Goal: Task Accomplishment & Management: Manage account settings

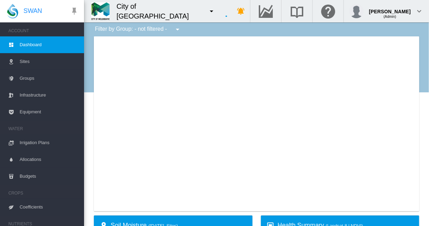
type input "**********"
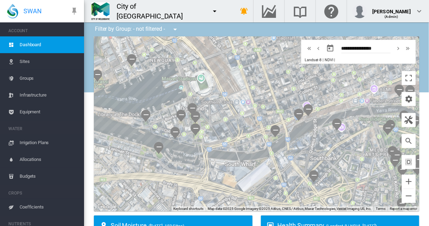
click at [210, 11] on md-icon "icon-menu-down" at bounding box center [214, 11] width 8 height 8
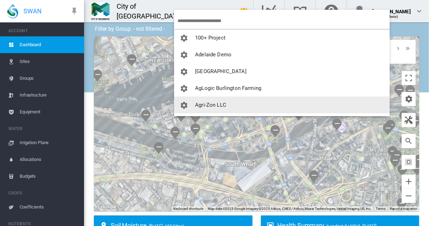
click at [206, 105] on span "Agri-Zon LLC" at bounding box center [210, 105] width 31 height 6
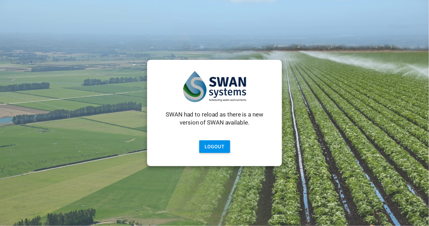
click at [213, 145] on button "Logout" at bounding box center [214, 146] width 31 height 13
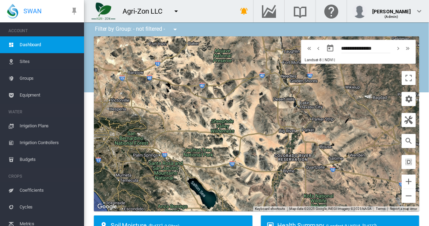
click at [23, 62] on span "Sites" at bounding box center [49, 61] width 59 height 17
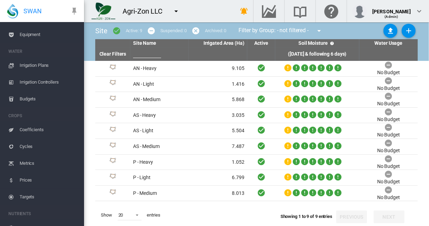
scroll to position [185, 0]
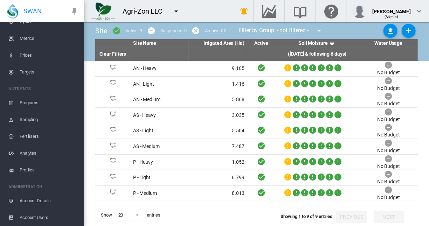
click at [42, 199] on span "Account Details" at bounding box center [49, 200] width 59 height 17
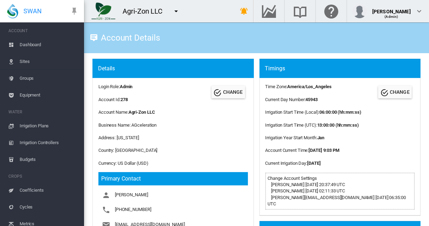
click at [34, 94] on span "Equipment" at bounding box center [49, 95] width 59 height 17
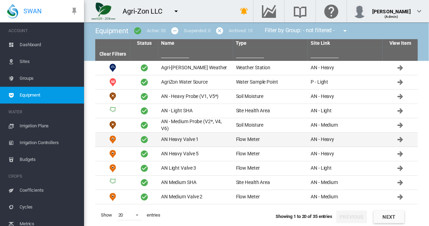
click at [179, 139] on td "AN Heavy Valve 1" at bounding box center [195, 140] width 75 height 14
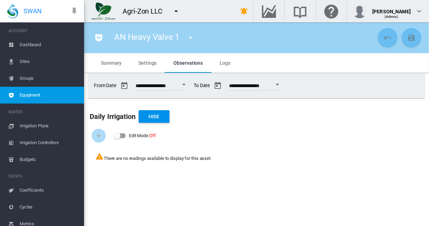
drag, startPoint x: 23, startPoint y: 61, endPoint x: 38, endPoint y: 130, distance: 70.4
click at [23, 61] on span "Sites" at bounding box center [49, 61] width 59 height 17
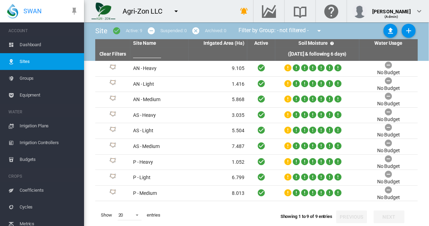
click at [25, 94] on span "Equipment" at bounding box center [49, 95] width 59 height 17
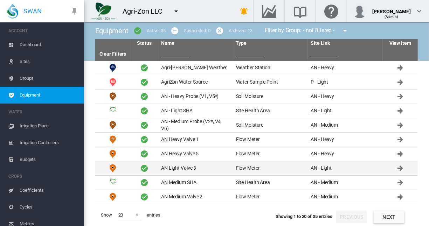
click at [184, 167] on td "AN Light Valve 3" at bounding box center [195, 168] width 75 height 14
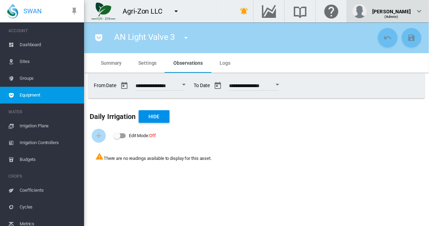
click at [403, 12] on div "(Admin)" at bounding box center [391, 13] width 38 height 7
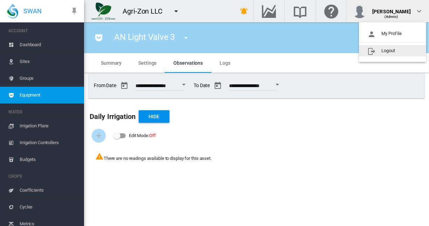
click at [389, 52] on button "Logout" at bounding box center [392, 50] width 67 height 11
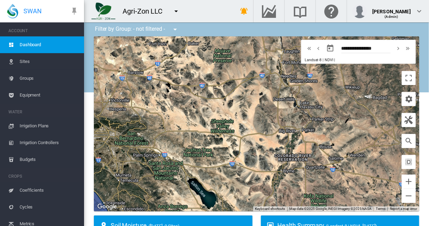
click at [23, 94] on span "Equipment" at bounding box center [49, 95] width 59 height 17
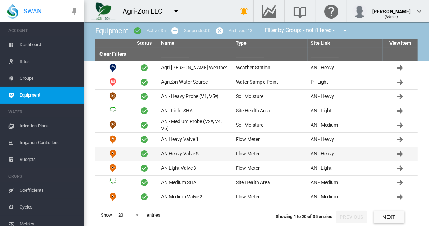
click at [179, 153] on td "AN Heavy Valve 5" at bounding box center [195, 154] width 75 height 14
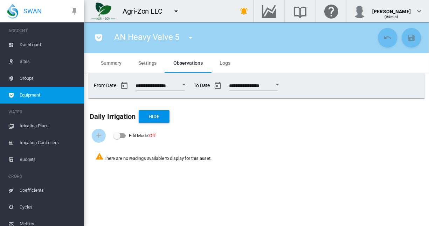
click at [98, 36] on md-icon "icon-pocket" at bounding box center [98, 38] width 8 height 8
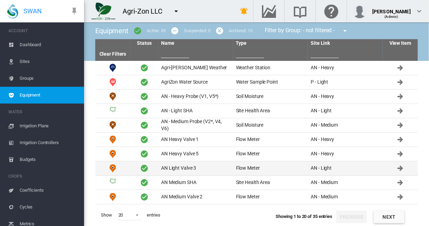
click at [188, 167] on td "AN Light Valve 3" at bounding box center [195, 168] width 75 height 14
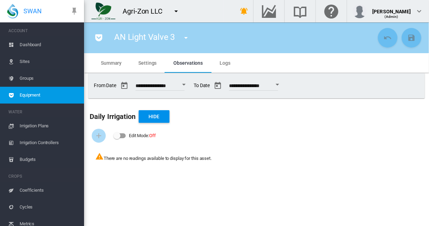
click at [28, 77] on span "Groups" at bounding box center [49, 78] width 59 height 17
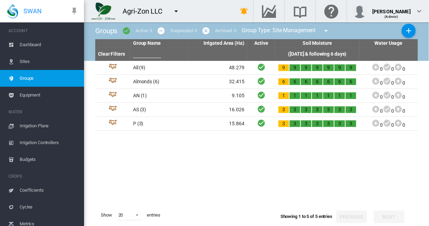
click at [34, 94] on span "Equipment" at bounding box center [49, 95] width 59 height 17
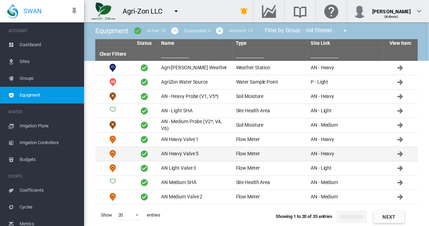
click at [182, 153] on td "AN Heavy Valve 5" at bounding box center [195, 154] width 75 height 14
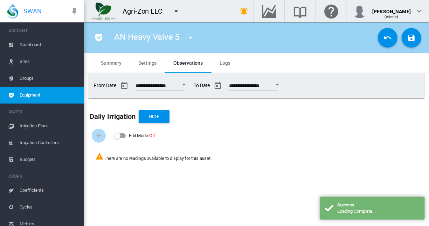
click at [98, 40] on md-icon "icon-pocket" at bounding box center [98, 38] width 8 height 8
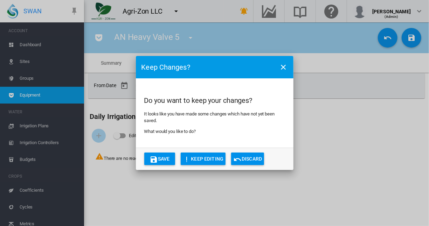
click at [250, 161] on button "Discard" at bounding box center [247, 159] width 33 height 13
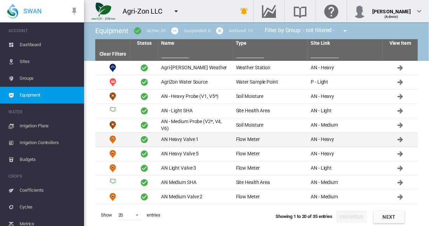
click at [169, 136] on td "AN Heavy Valve 1" at bounding box center [195, 140] width 75 height 14
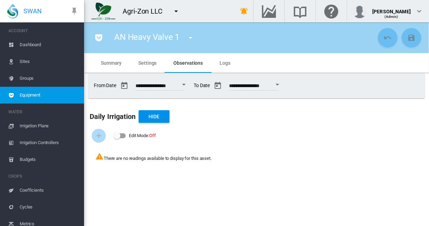
click at [26, 60] on span "Sites" at bounding box center [49, 61] width 59 height 17
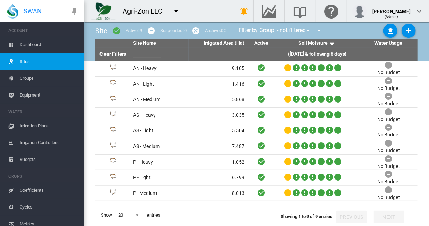
click at [35, 93] on span "Equipment" at bounding box center [49, 95] width 59 height 17
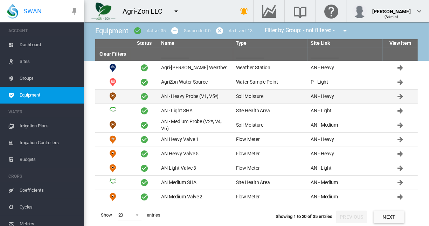
click at [181, 96] on td "AN - Heavy Probe (V1, V5*)" at bounding box center [195, 97] width 75 height 14
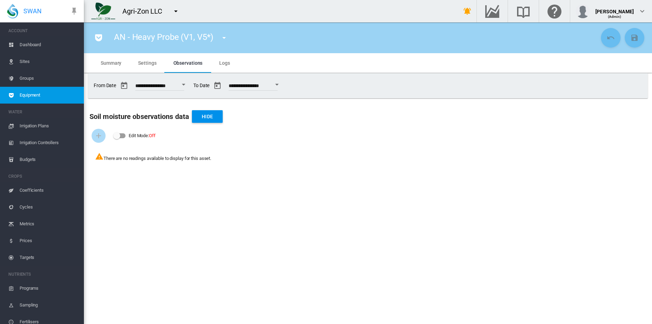
click at [175, 12] on md-icon "icon-menu-down" at bounding box center [176, 11] width 8 height 8
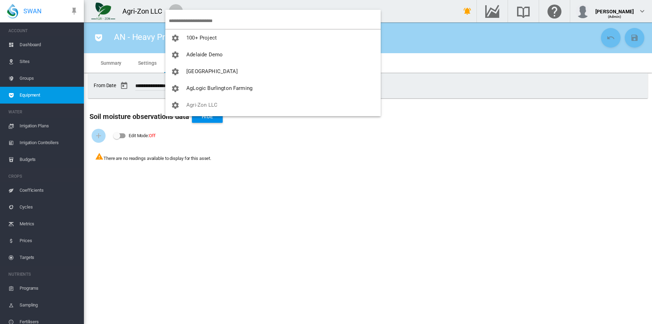
click at [216, 72] on md-backdrop at bounding box center [326, 162] width 652 height 324
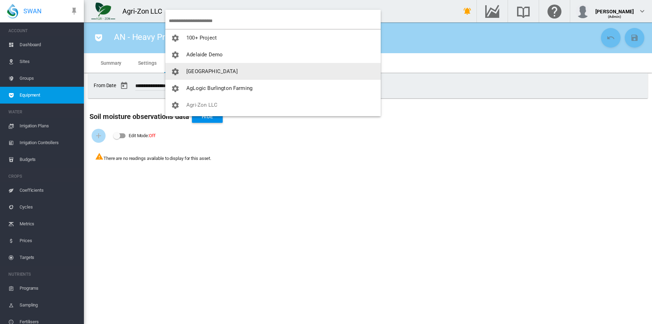
click at [207, 71] on span "[GEOGRAPHIC_DATA]" at bounding box center [211, 71] width 51 height 6
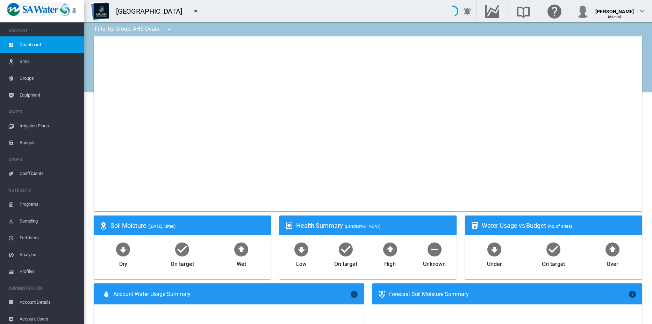
type input "**********"
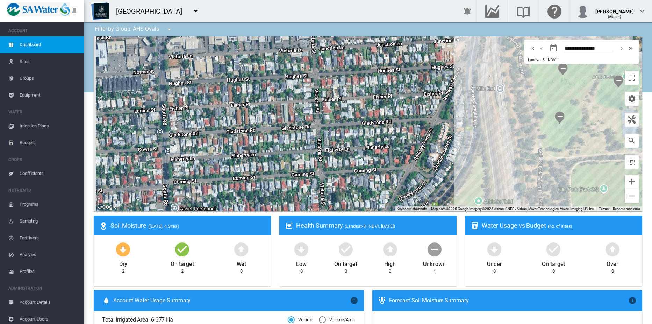
click at [28, 93] on span "Equipment" at bounding box center [49, 95] width 59 height 17
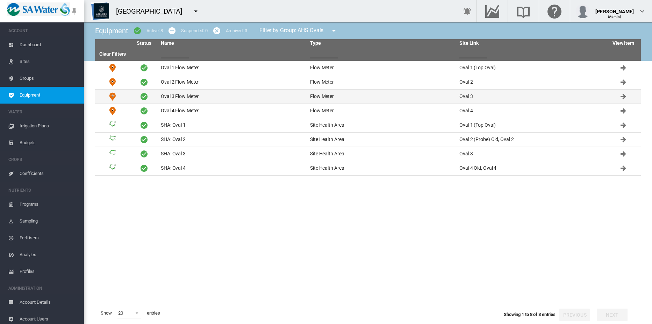
click at [184, 94] on td "Oval 3 Flow Meter" at bounding box center [232, 97] width 149 height 14
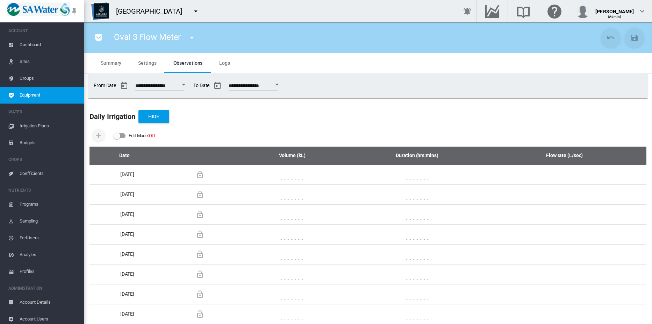
click at [148, 63] on span "Settings" at bounding box center [147, 63] width 18 height 6
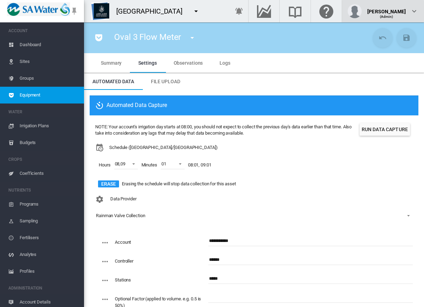
click at [393, 18] on span "(Admin)" at bounding box center [387, 17] width 14 height 4
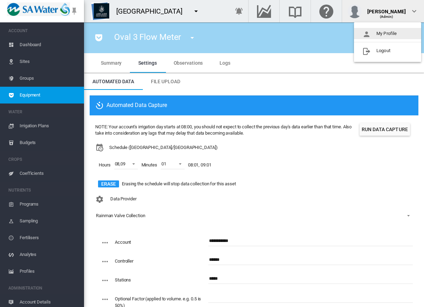
click at [392, 33] on button "My Profile" at bounding box center [387, 33] width 67 height 11
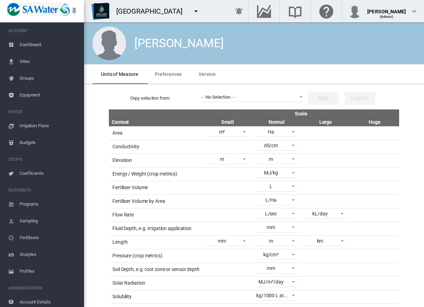
click at [28, 44] on span "Dashboard" at bounding box center [49, 44] width 59 height 17
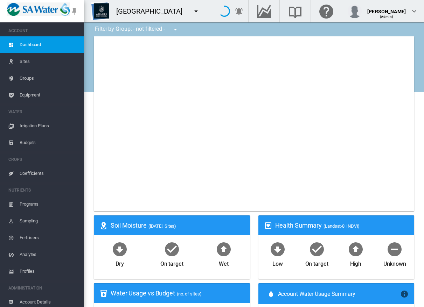
type input "**********"
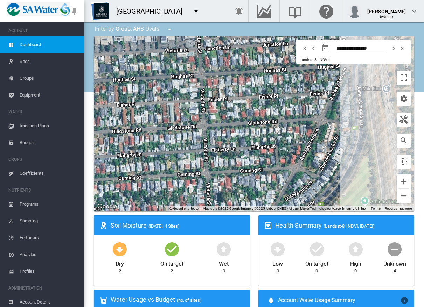
click at [31, 59] on span "Sites" at bounding box center [49, 61] width 59 height 17
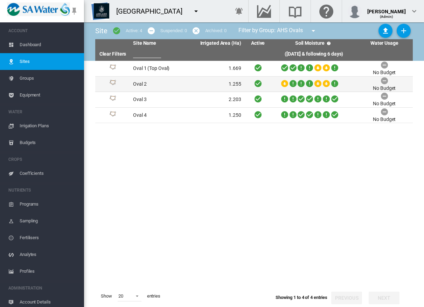
click at [140, 83] on td "Oval 2" at bounding box center [158, 84] width 57 height 15
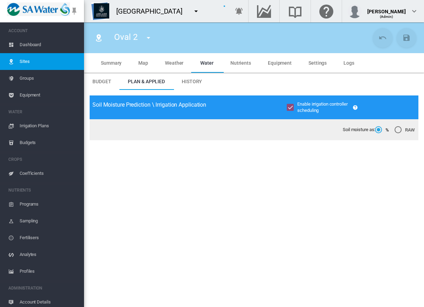
type input "******"
type input "*****"
type input "*********"
type input "**"
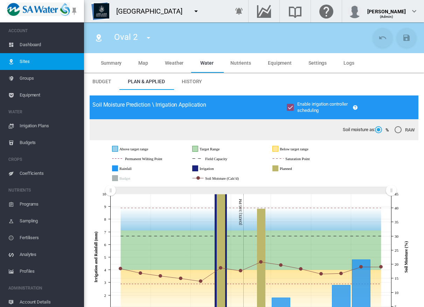
click at [197, 12] on md-icon "icon-menu-down" at bounding box center [196, 11] width 8 height 8
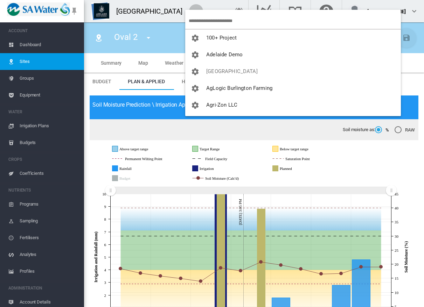
click at [202, 20] on md-backdrop at bounding box center [212, 153] width 424 height 307
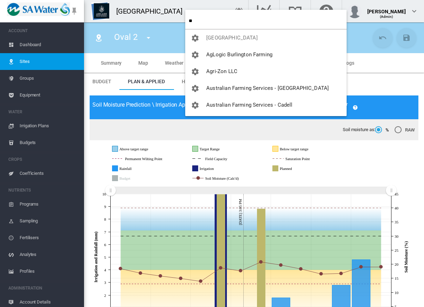
type input "*"
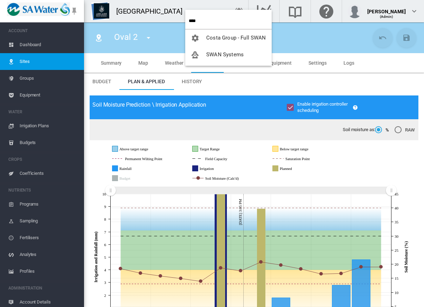
type input "****"
click at [220, 55] on span "SWAN Systems" at bounding box center [224, 54] width 37 height 6
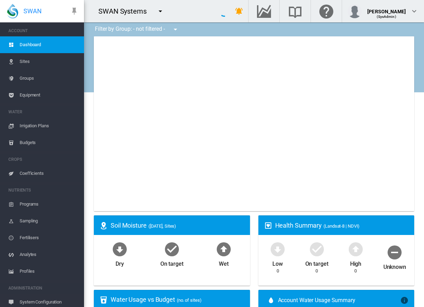
type input "**********"
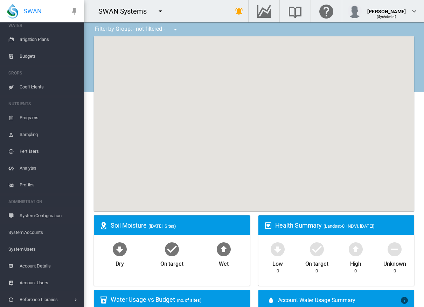
scroll to position [87, 0]
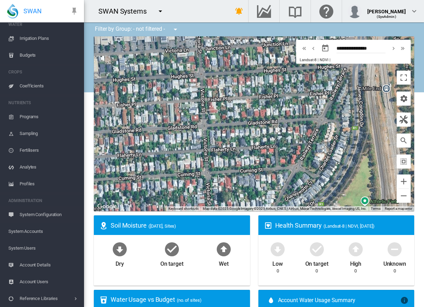
click at [29, 226] on span "System Users" at bounding box center [43, 248] width 70 height 17
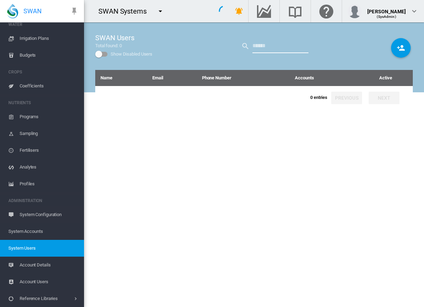
click at [273, 49] on input "text" at bounding box center [280, 46] width 56 height 14
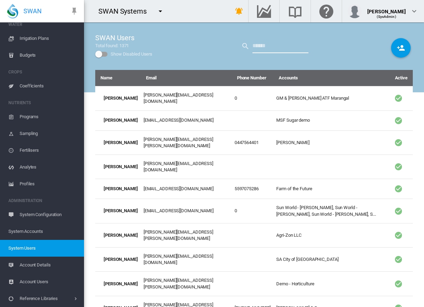
type input "****"
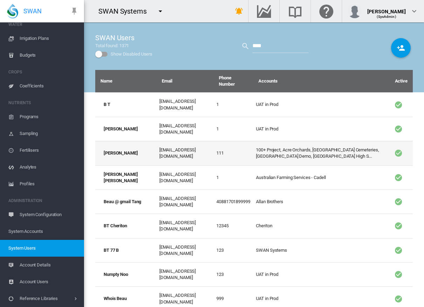
click at [117, 141] on td "[PERSON_NAME]" at bounding box center [125, 153] width 61 height 24
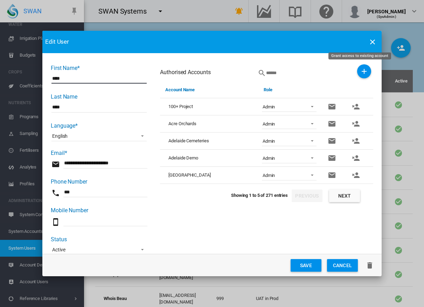
click at [360, 70] on md-icon "icon-plus" at bounding box center [364, 71] width 8 height 8
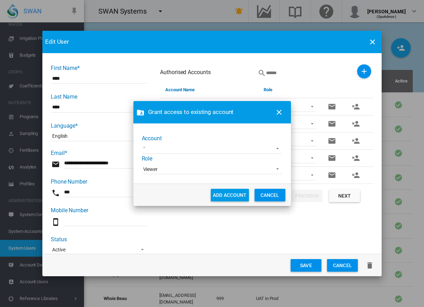
click at [160, 148] on md-select "45 South AgriLand Farming Annat Farms Aurora Dairies Tasmania Aurora Segafredo …" at bounding box center [211, 148] width 139 height 10
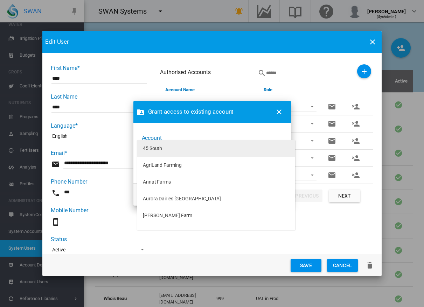
type md-option "[object Object]"
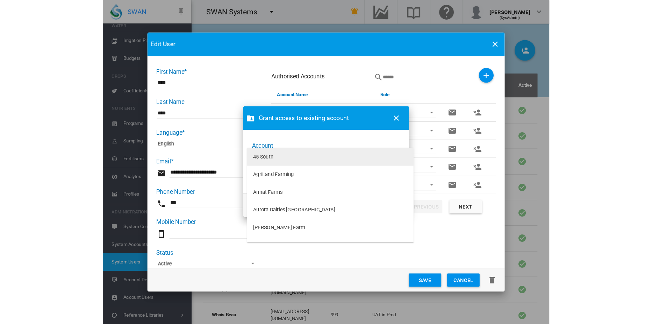
scroll to position [501, 0]
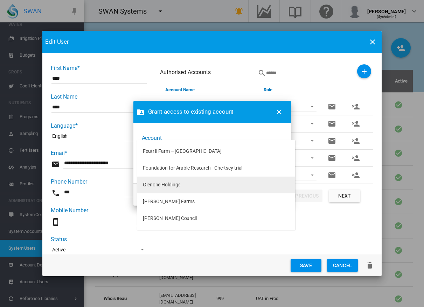
click at [168, 183] on div "Glenone Holdings" at bounding box center [161, 185] width 37 height 7
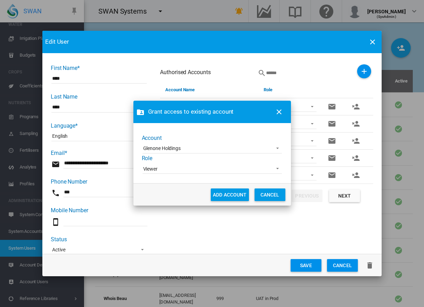
click at [174, 171] on span "Viewer" at bounding box center [206, 169] width 127 height 7
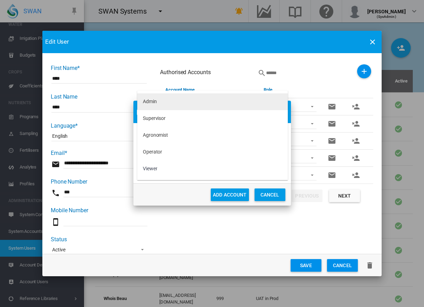
click at [151, 100] on div "Admin" at bounding box center [150, 101] width 14 height 7
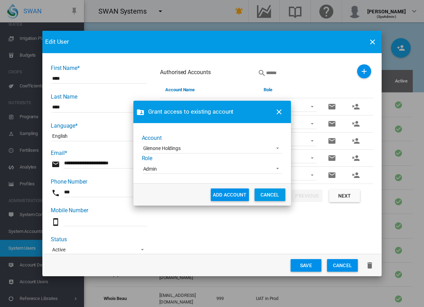
click at [229, 196] on button "ADD ACCOUNT" at bounding box center [230, 195] width 38 height 13
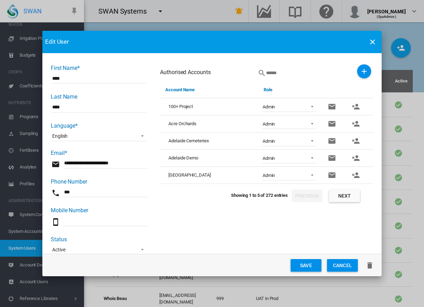
click at [308, 226] on button "Save" at bounding box center [305, 265] width 31 height 13
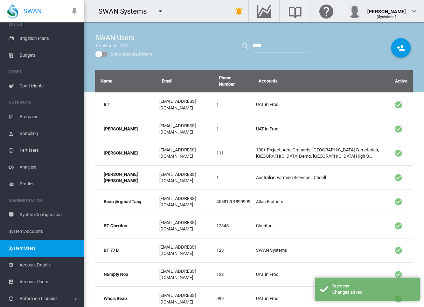
click at [160, 11] on md-icon "icon-menu-down" at bounding box center [160, 11] width 8 height 8
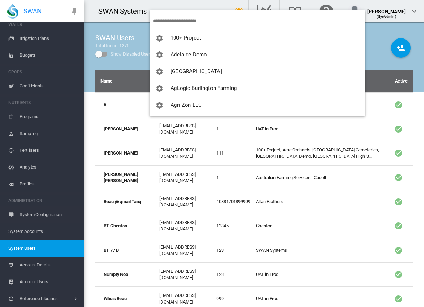
click at [180, 22] on input "search" at bounding box center [259, 21] width 212 height 16
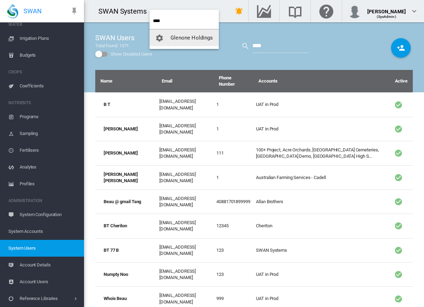
type input "****"
click at [183, 39] on span "Glenone Holdings" at bounding box center [191, 38] width 42 height 6
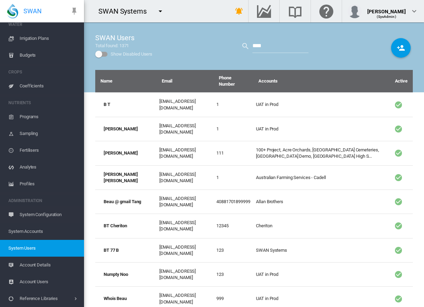
click at [160, 11] on md-icon "icon-menu-down" at bounding box center [160, 11] width 8 height 8
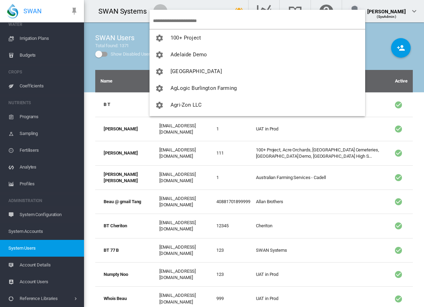
click at [177, 20] on md-backdrop at bounding box center [212, 153] width 424 height 307
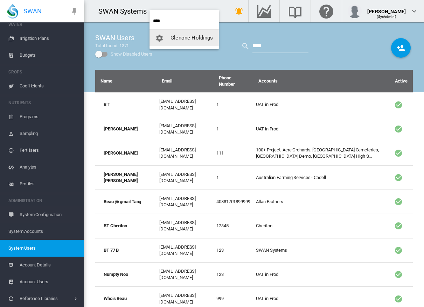
type input "****"
click at [184, 36] on span "Glenone Holdings" at bounding box center [191, 38] width 42 height 6
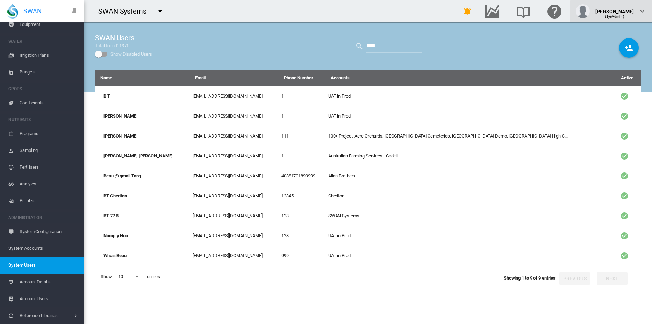
scroll to position [71, 0]
click at [160, 10] on md-icon "icon-menu-down" at bounding box center [160, 11] width 8 height 8
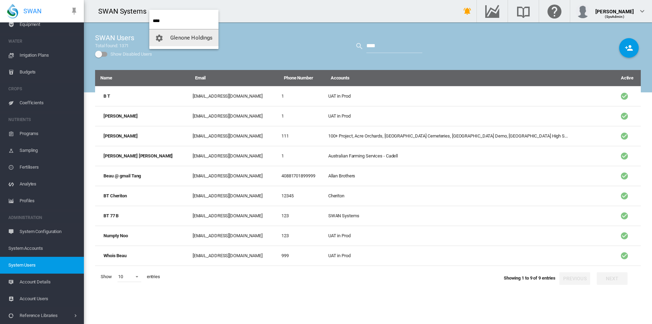
click at [428, 10] on md-backdrop at bounding box center [326, 162] width 652 height 324
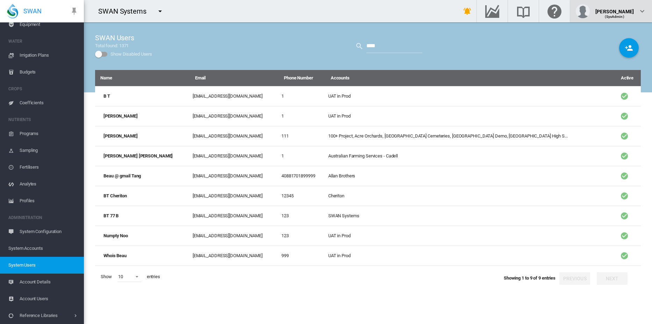
click at [428, 12] on div "(SysAdmin)" at bounding box center [615, 13] width 38 height 7
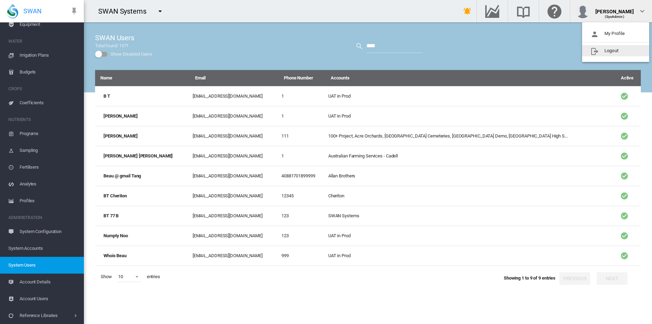
click at [428, 51] on button "Logout" at bounding box center [616, 50] width 67 height 11
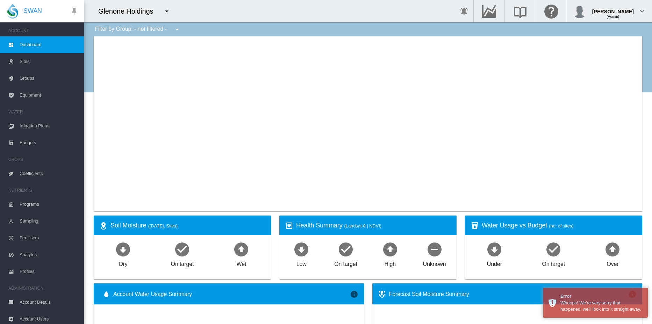
click at [27, 61] on span "Sites" at bounding box center [49, 61] width 59 height 17
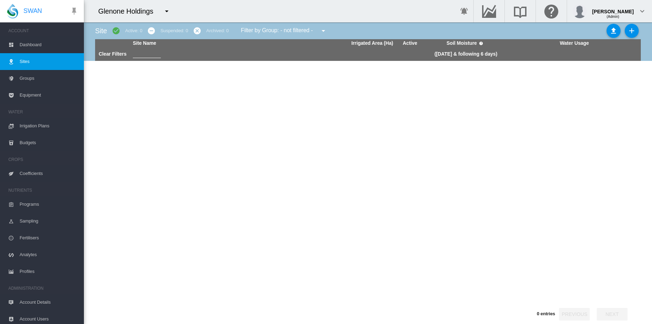
click at [30, 77] on span "Groups" at bounding box center [49, 78] width 59 height 17
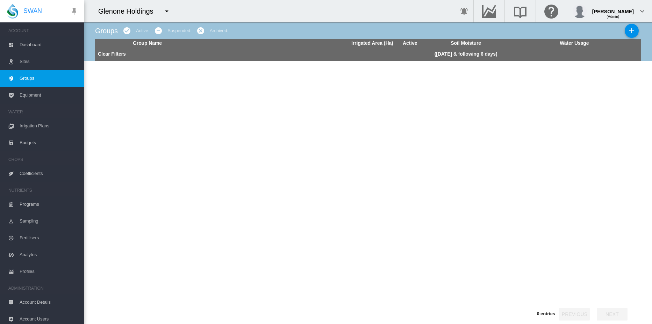
click at [33, 43] on span "Dashboard" at bounding box center [49, 44] width 59 height 17
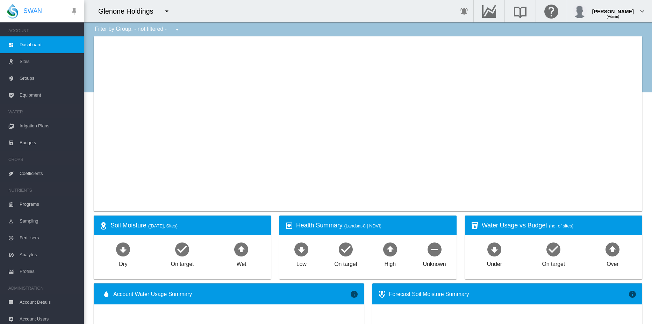
click at [92, 78] on ms-widget "View Site × × × ×" at bounding box center [368, 125] width 557 height 179
click at [167, 12] on md-icon "icon-menu-down" at bounding box center [167, 11] width 8 height 8
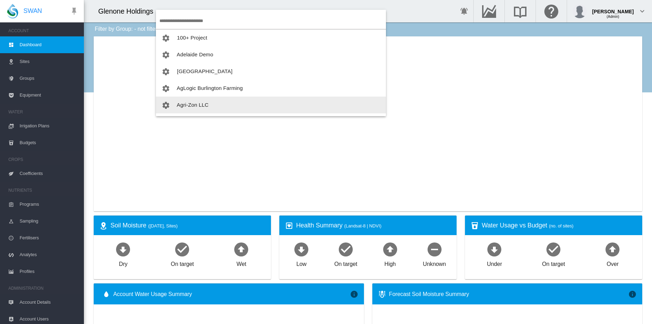
click at [199, 103] on span "Agri-Zon LLC" at bounding box center [193, 105] width 32 height 6
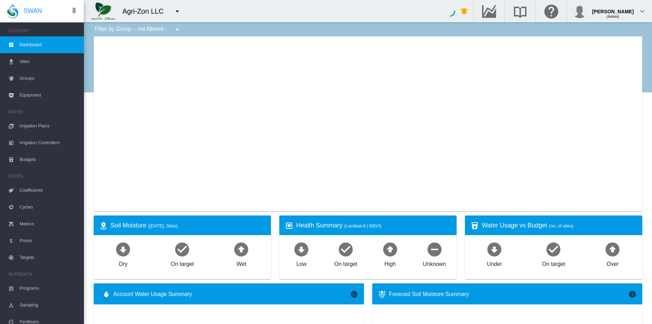
type input "**********"
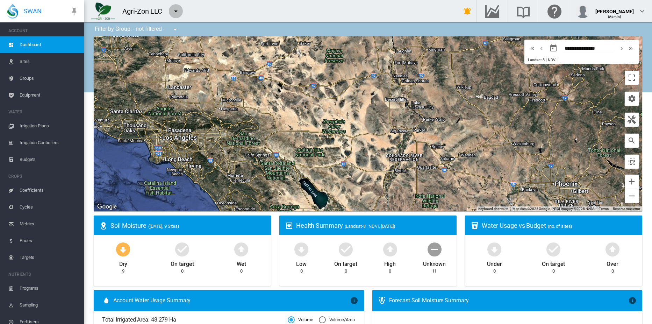
click at [177, 10] on md-icon "icon-menu-down" at bounding box center [176, 11] width 8 height 8
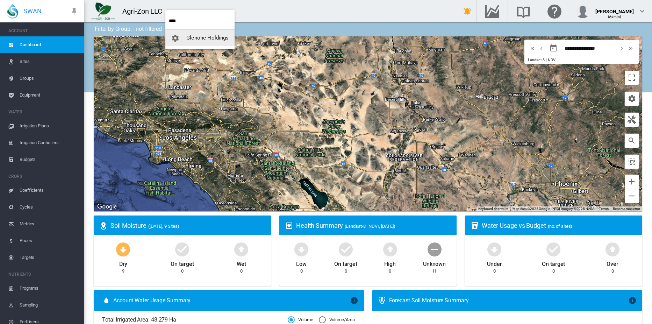
type input "****"
click at [195, 37] on span "Glenone Holdings" at bounding box center [207, 38] width 42 height 6
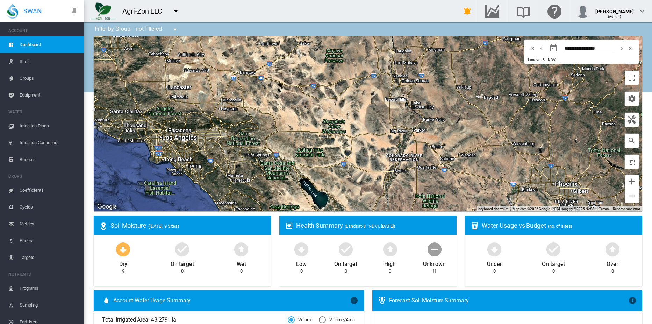
click at [176, 12] on md-icon "icon-menu-down" at bounding box center [176, 11] width 8 height 8
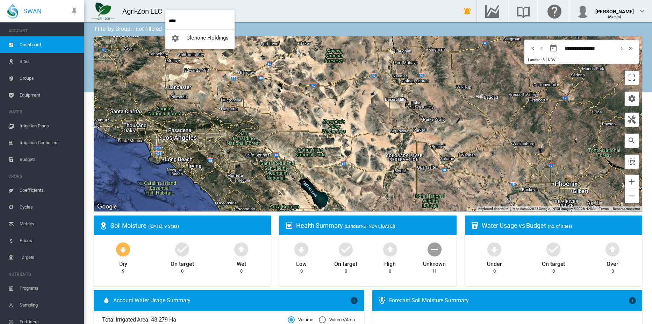
type input "****"
click at [197, 36] on span "Glenone Holdings" at bounding box center [207, 38] width 42 height 6
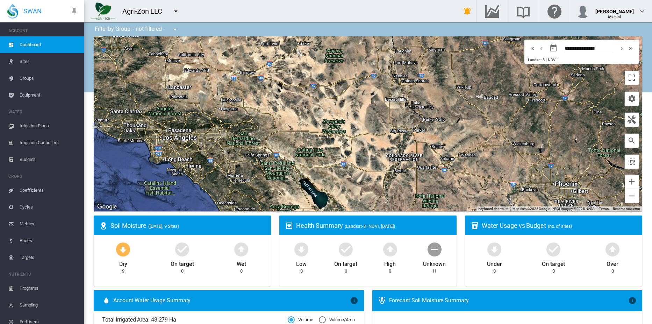
click at [214, 16] on div "Agri-Zon LLC" at bounding box center [266, 11] width 364 height 22
click at [175, 10] on md-icon "icon-menu-down" at bounding box center [176, 11] width 8 height 8
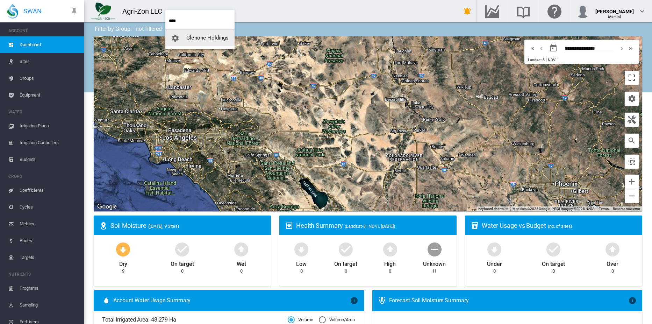
click at [174, 20] on input "****" at bounding box center [202, 21] width 66 height 16
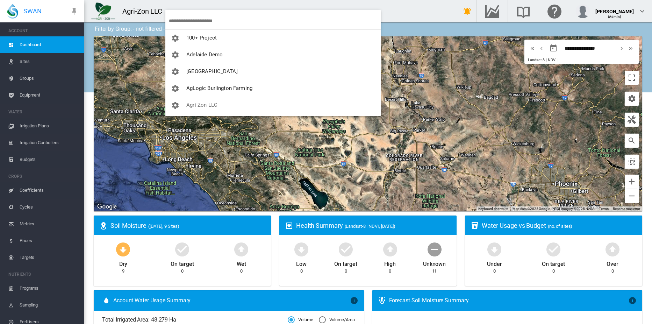
click at [205, 73] on span "[GEOGRAPHIC_DATA]" at bounding box center [211, 71] width 51 height 6
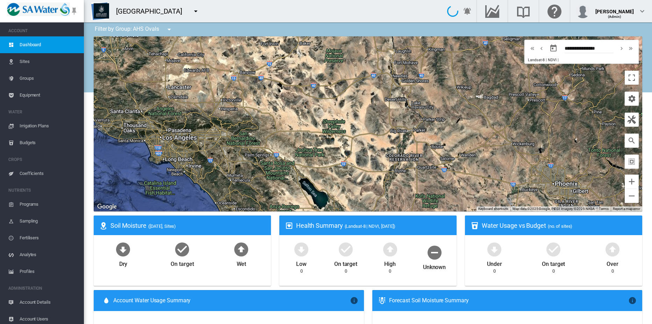
type input "**********"
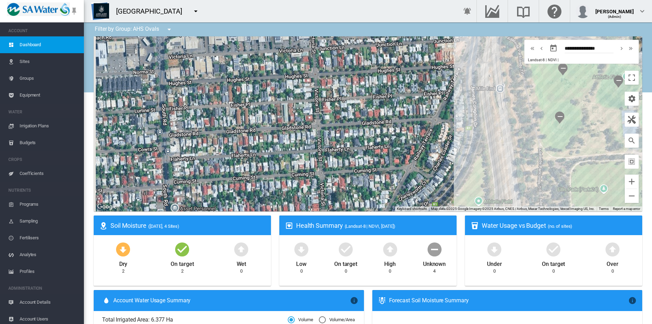
click at [196, 12] on md-icon "icon-menu-down" at bounding box center [196, 11] width 8 height 8
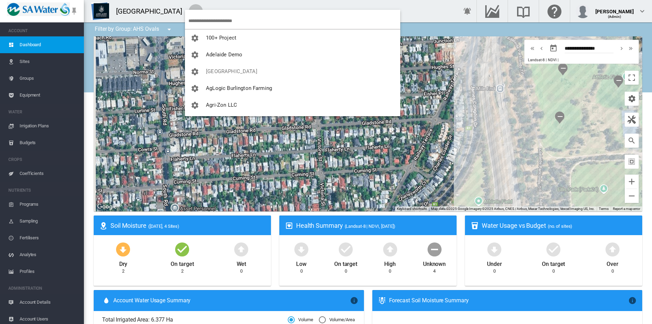
click at [201, 22] on md-backdrop at bounding box center [326, 162] width 652 height 324
click at [204, 21] on input "search" at bounding box center [295, 21] width 212 height 16
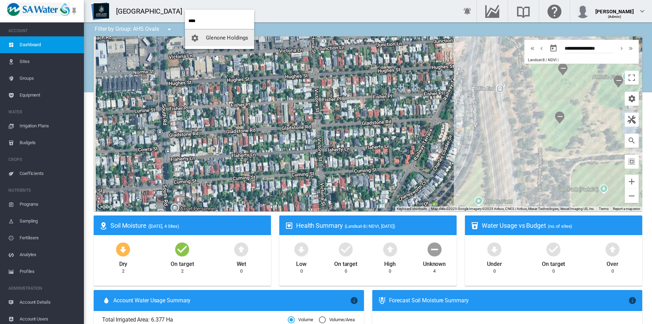
type input "****"
click at [228, 37] on span "Glenone Holdings" at bounding box center [227, 38] width 42 height 6
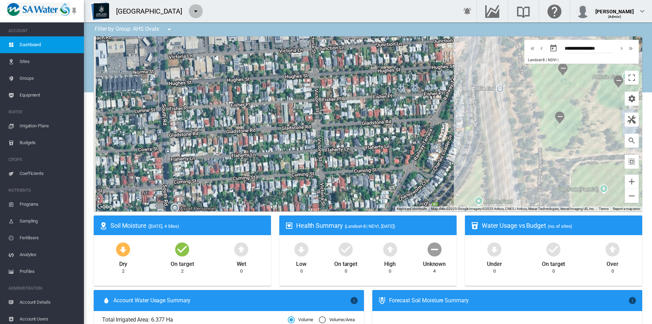
click at [196, 12] on md-icon "icon-menu-down" at bounding box center [196, 11] width 8 height 8
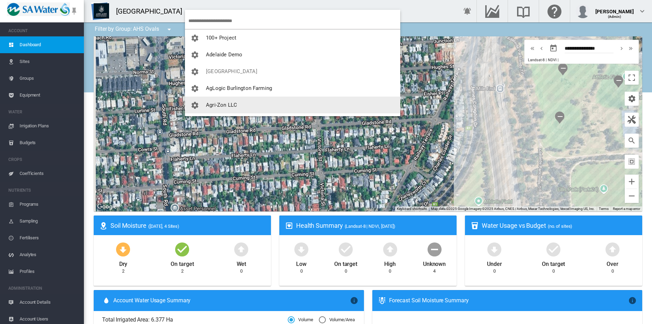
drag, startPoint x: 196, startPoint y: 12, endPoint x: 224, endPoint y: 105, distance: 97.2
click at [224, 105] on span "Agri-Zon LLC" at bounding box center [221, 105] width 31 height 6
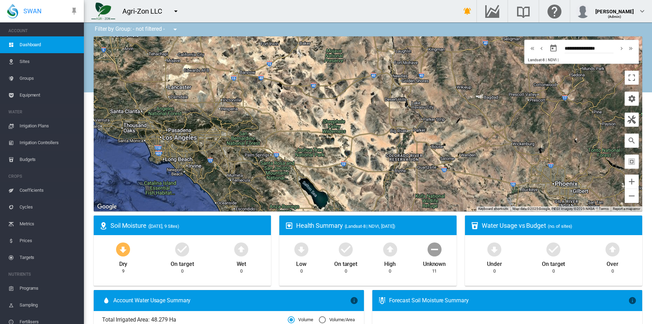
click at [176, 12] on md-icon "icon-menu-down" at bounding box center [176, 11] width 8 height 8
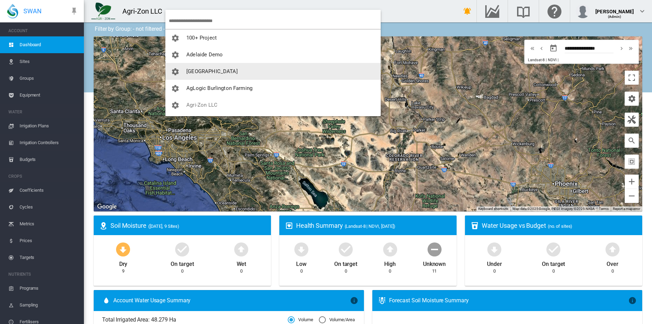
click at [209, 70] on span "[GEOGRAPHIC_DATA]" at bounding box center [211, 71] width 51 height 6
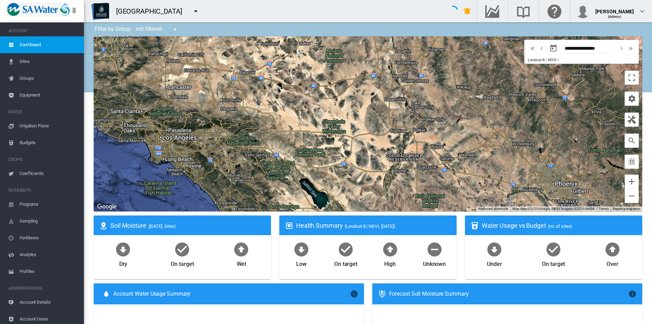
type input "**********"
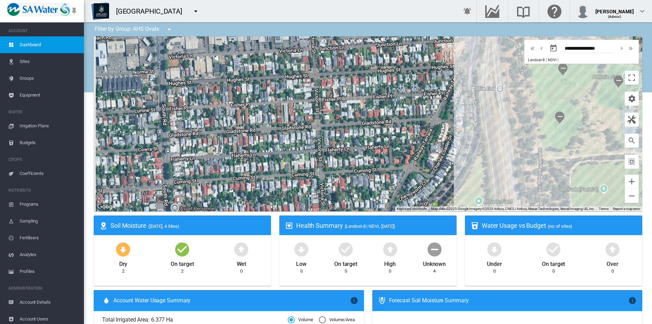
click at [195, 12] on md-icon "icon-menu-down" at bounding box center [196, 11] width 8 height 8
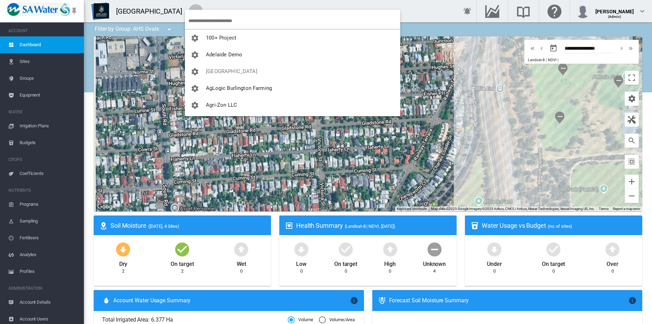
click at [207, 19] on md-backdrop at bounding box center [326, 162] width 652 height 324
click at [209, 21] on input "search" at bounding box center [295, 21] width 212 height 16
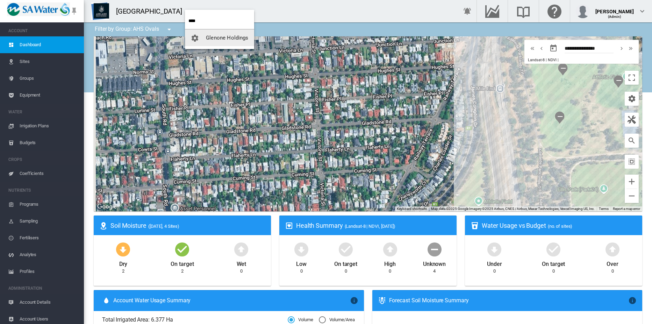
type input "****"
click at [213, 37] on span "Glenone Holdings" at bounding box center [227, 38] width 42 height 6
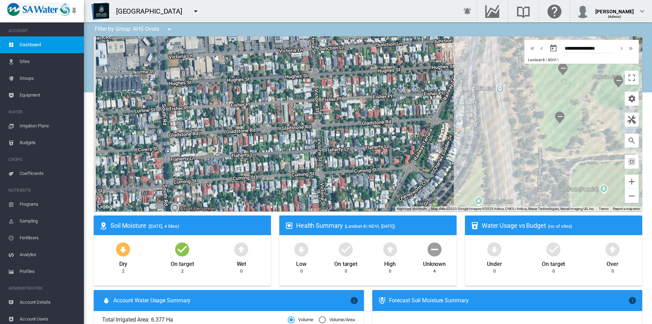
click at [196, 11] on md-icon "icon-menu-down" at bounding box center [196, 11] width 8 height 8
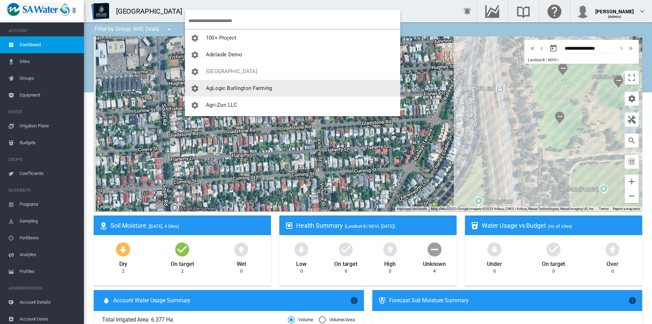
click at [241, 86] on span "AgLogic Burlington Farming" at bounding box center [239, 88] width 66 height 6
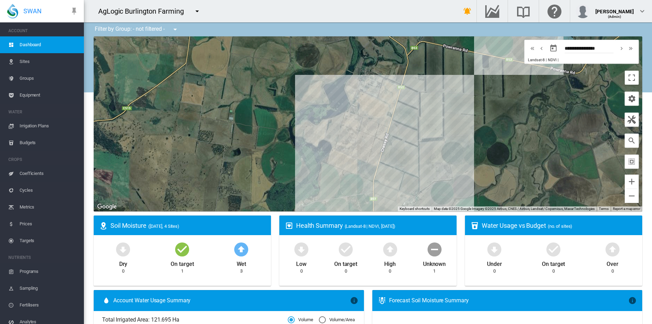
click at [197, 12] on md-icon "icon-menu-down" at bounding box center [197, 11] width 8 height 8
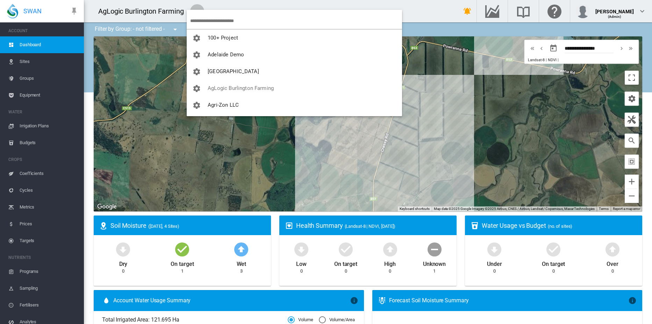
click at [221, 21] on md-backdrop at bounding box center [326, 162] width 652 height 324
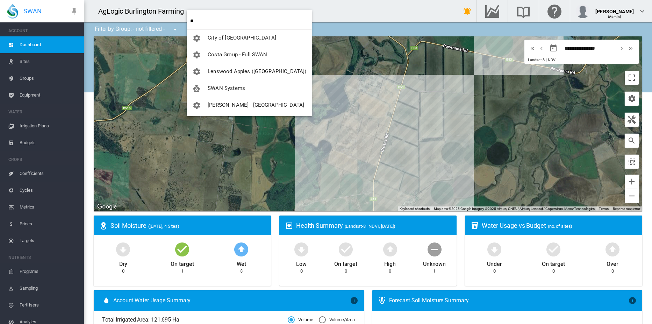
type input "*"
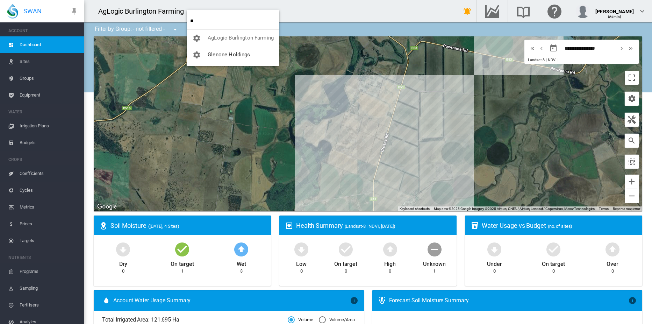
type input "*"
type input "****"
click at [224, 54] on span "SWAN Systems" at bounding box center [226, 54] width 37 height 6
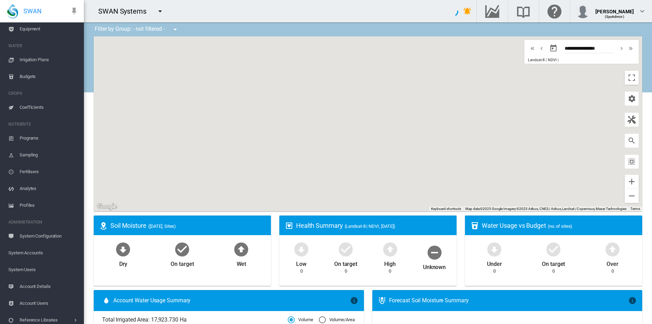
scroll to position [71, 0]
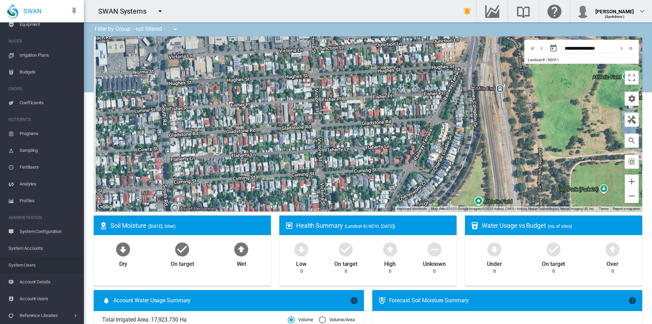
click at [29, 264] on span "System Users" at bounding box center [43, 265] width 70 height 17
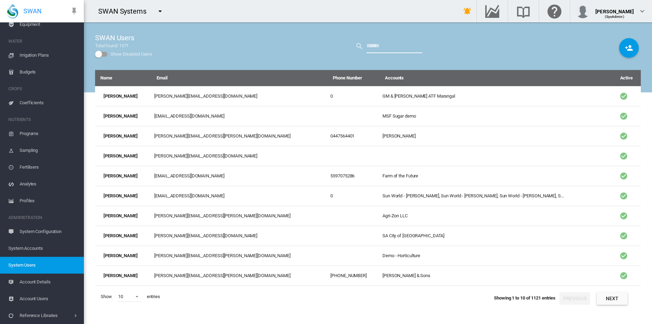
click at [395, 47] on input "text" at bounding box center [395, 46] width 56 height 14
type input "****"
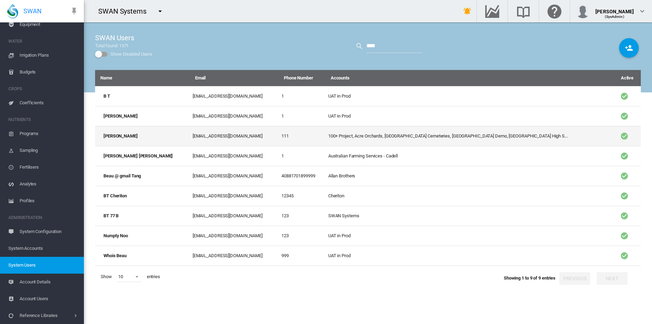
click at [114, 135] on td "[PERSON_NAME]" at bounding box center [142, 136] width 95 height 20
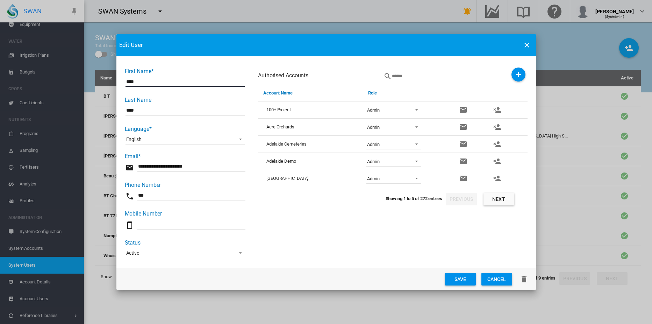
drag, startPoint x: 519, startPoint y: 75, endPoint x: 515, endPoint y: 96, distance: 21.4
click at [519, 75] on md-icon "icon-plus" at bounding box center [519, 74] width 8 height 8
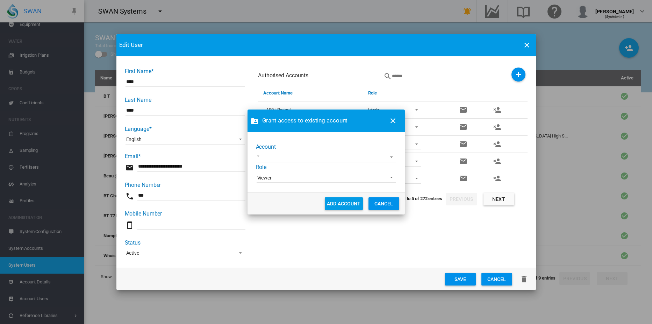
click at [383, 153] on md-select "45 South AgriLand Farming Annat Farms Aurora Dairies Tasmania Aurora Segafredo …" at bounding box center [326, 157] width 139 height 10
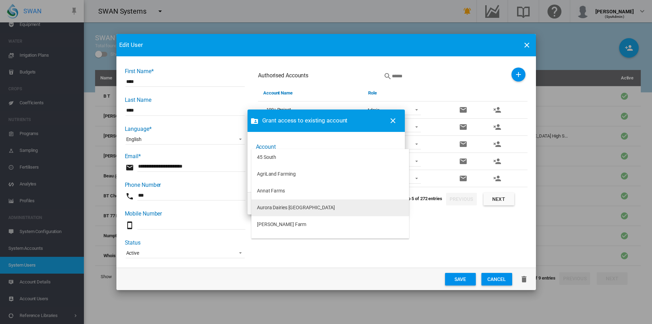
click at [286, 208] on div "Aurora Dairies [GEOGRAPHIC_DATA]" at bounding box center [296, 207] width 78 height 7
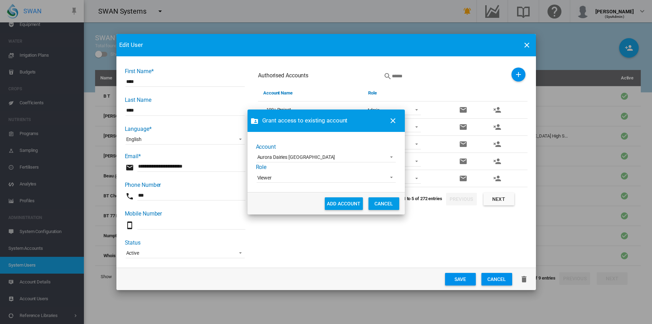
click at [280, 178] on span "Viewer" at bounding box center [320, 178] width 127 height 7
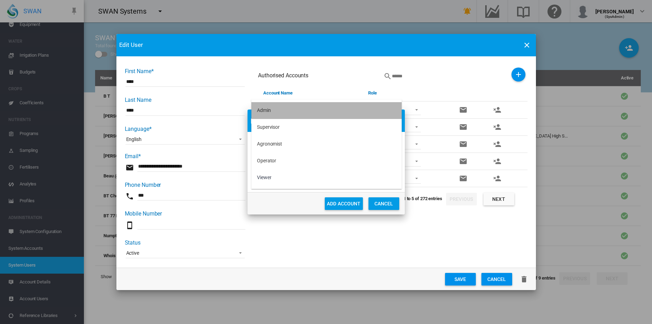
click at [270, 111] on div "Admin" at bounding box center [264, 110] width 14 height 7
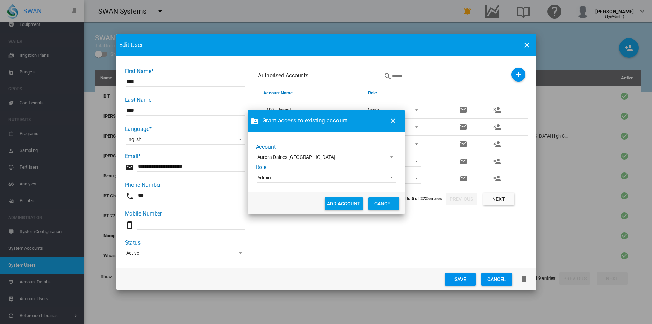
click at [343, 203] on button "ADD ACCOUNT" at bounding box center [344, 203] width 38 height 13
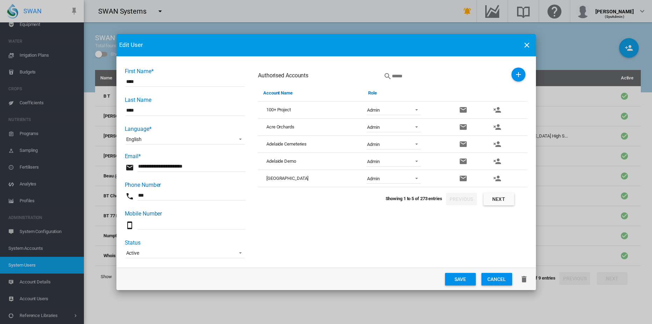
click at [461, 279] on button "Save" at bounding box center [460, 279] width 31 height 13
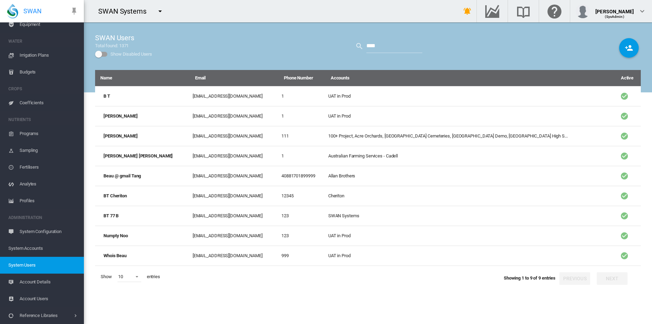
click at [162, 13] on md-icon "icon-menu-down" at bounding box center [160, 11] width 8 height 8
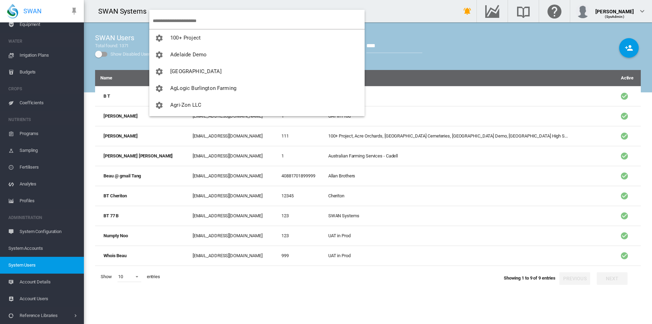
click at [296, 96] on md-backdrop at bounding box center [326, 162] width 652 height 324
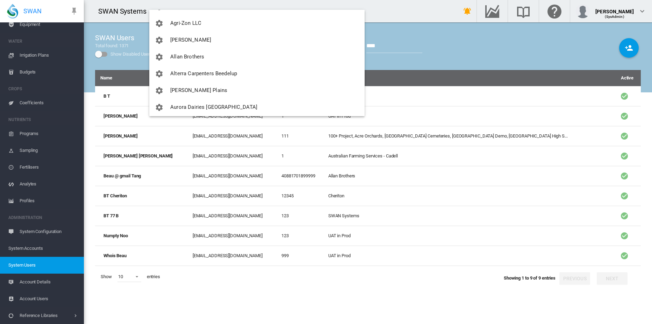
scroll to position [93, 0]
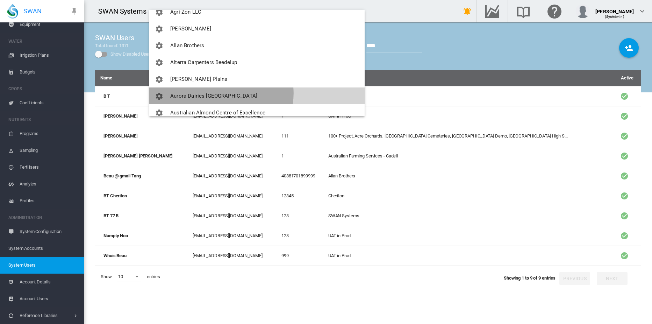
click at [217, 93] on span "Aurora Dairies [GEOGRAPHIC_DATA]" at bounding box center [213, 96] width 87 height 6
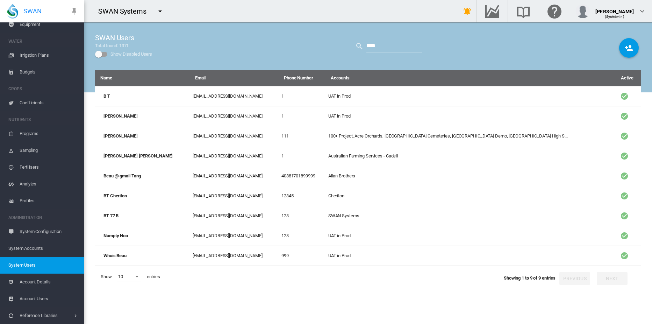
click at [252, 31] on div "SWAN Users Total found: 1371 Show Disabled Users ****" at bounding box center [368, 46] width 546 height 48
click at [624, 13] on div "(SysAdmin)" at bounding box center [615, 13] width 38 height 7
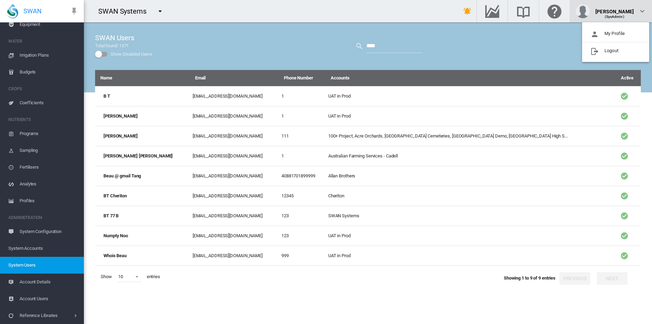
click at [613, 50] on button "Logout" at bounding box center [616, 50] width 67 height 11
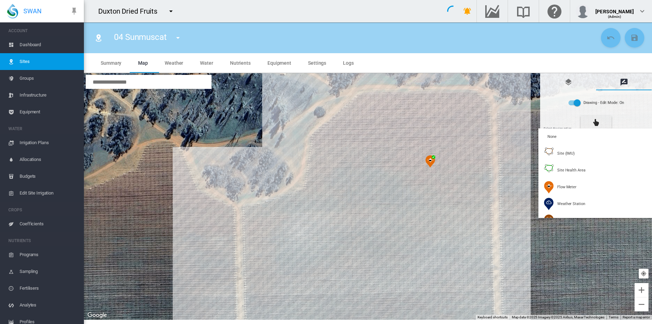
scroll to position [78, 0]
click at [34, 45] on md-backdrop at bounding box center [326, 162] width 652 height 324
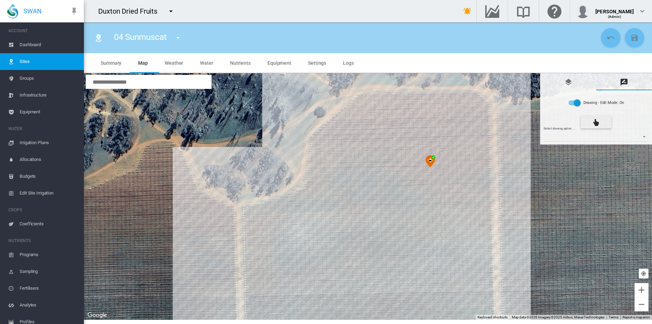
drag, startPoint x: 34, startPoint y: 45, endPoint x: 40, endPoint y: 55, distance: 11.9
click at [34, 45] on span "Dashboard" at bounding box center [49, 44] width 59 height 17
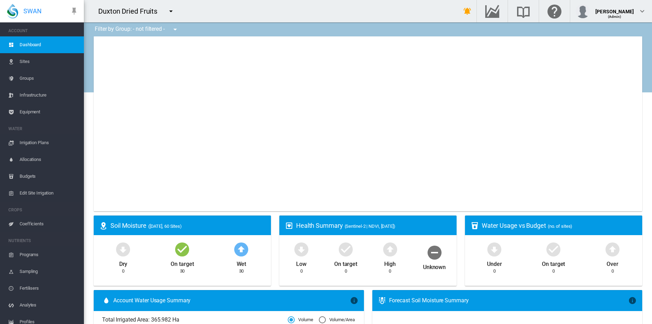
type input "**********"
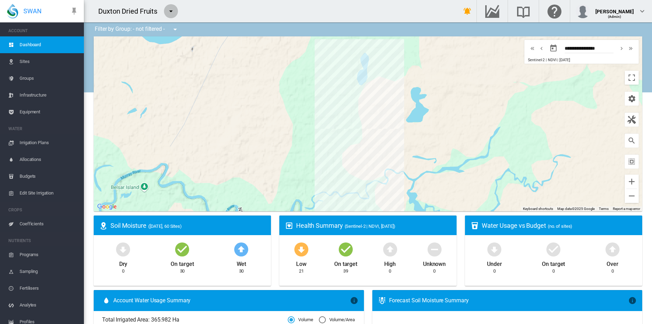
click at [171, 10] on md-icon "icon-menu-down" at bounding box center [171, 11] width 8 height 8
type input "****"
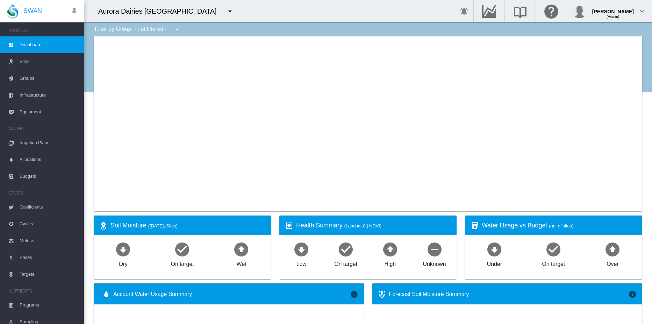
click at [26, 61] on span "Sites" at bounding box center [49, 61] width 59 height 17
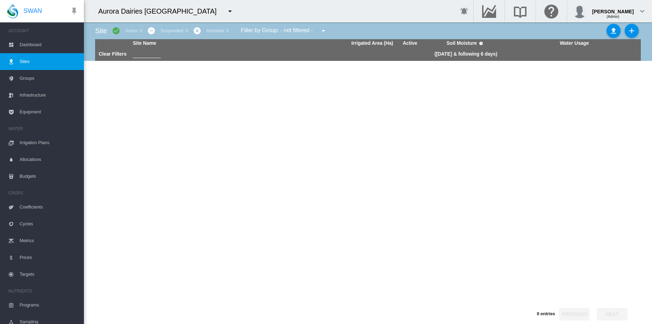
click at [33, 43] on span "Dashboard" at bounding box center [49, 44] width 59 height 17
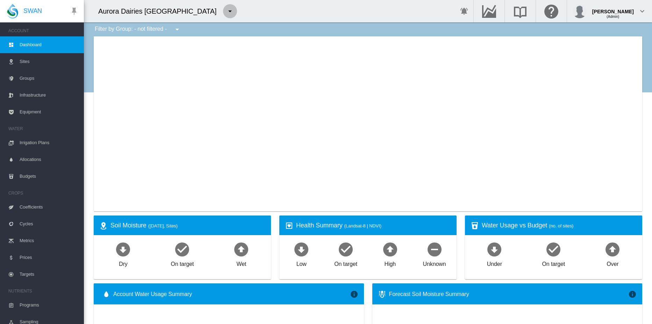
click at [226, 12] on md-icon "icon-menu-down" at bounding box center [230, 11] width 8 height 8
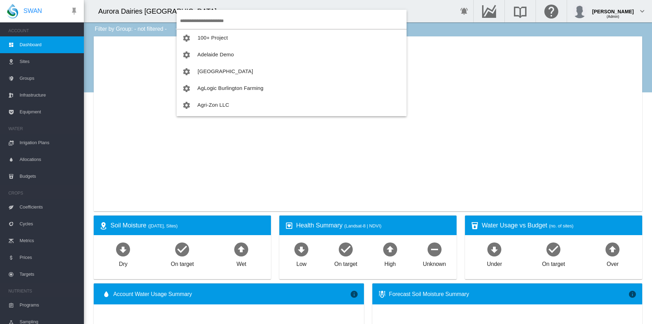
click at [201, 21] on input "search" at bounding box center [293, 21] width 227 height 16
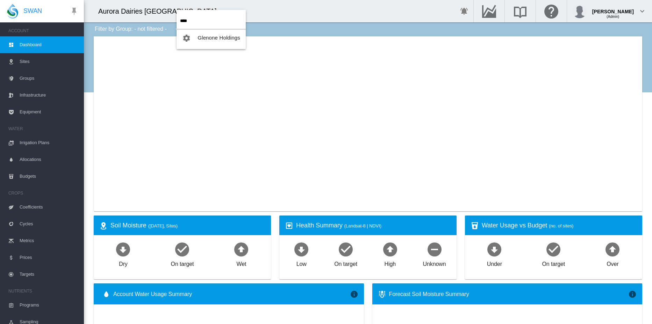
type input "****"
click at [210, 38] on span "Glenone Holdings" at bounding box center [219, 38] width 43 height 6
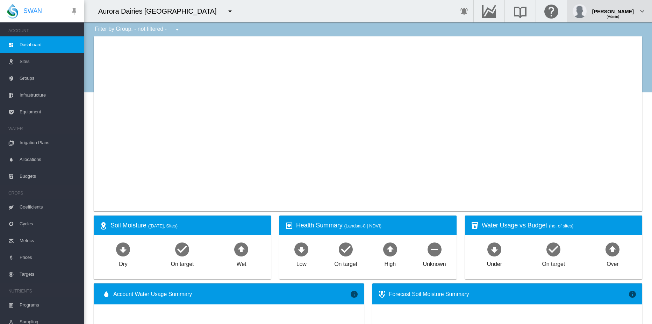
click at [618, 11] on div "(Admin)" at bounding box center [614, 13] width 42 height 7
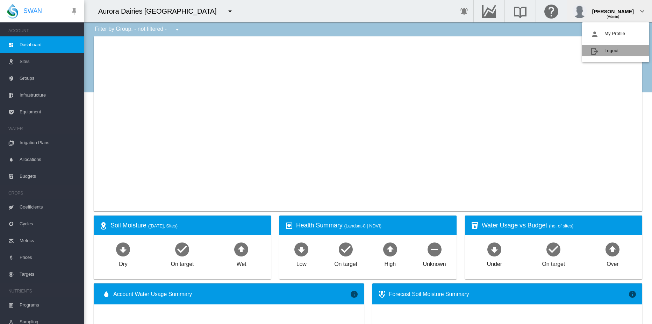
click at [610, 50] on button "Logout" at bounding box center [616, 50] width 67 height 11
